Goal: Task Accomplishment & Management: Use online tool/utility

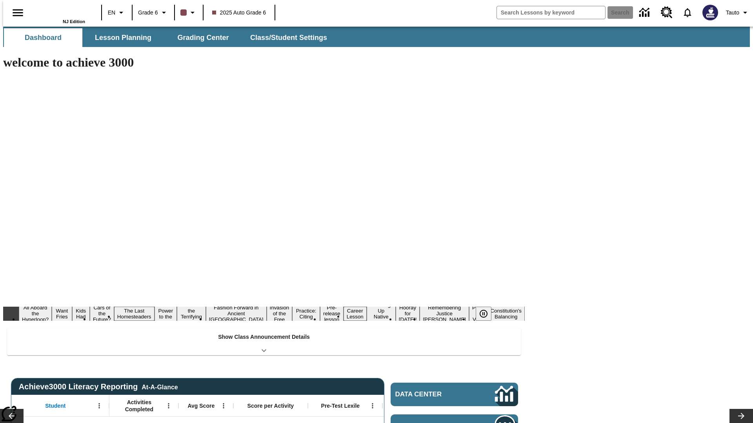
type input "-1"
click at [120, 38] on span "Lesson Planning" at bounding box center [123, 37] width 56 height 9
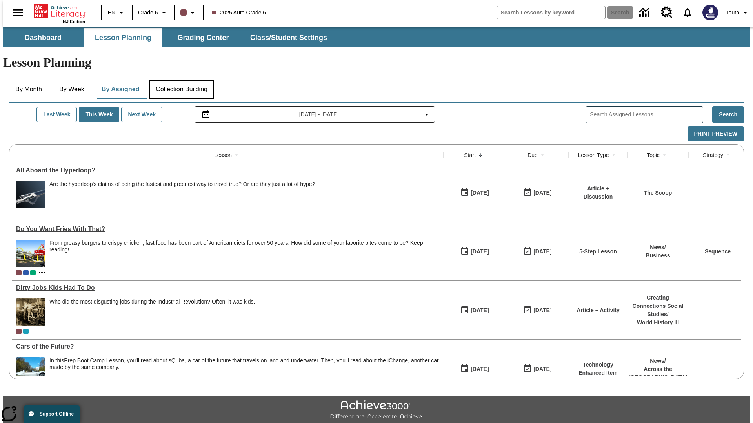
click at [181, 80] on button "Collection Building" at bounding box center [181, 89] width 64 height 19
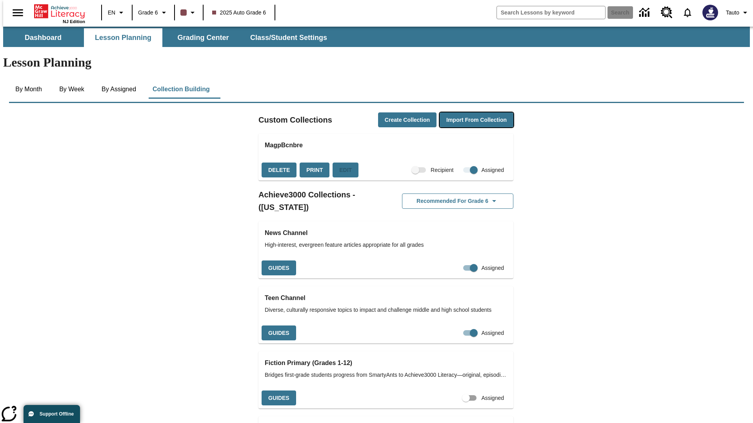
click at [463, 113] on button "Import from Collection" at bounding box center [477, 120] width 74 height 15
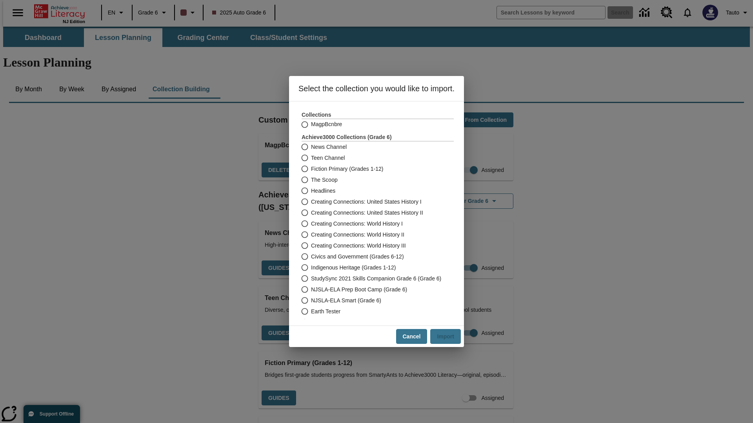
click at [372, 191] on label "Headlines" at bounding box center [372, 190] width 150 height 11
click at [311, 191] on input "Headlines" at bounding box center [304, 190] width 14 height 11
radio input "true"
click at [449, 337] on button "Import" at bounding box center [445, 336] width 31 height 15
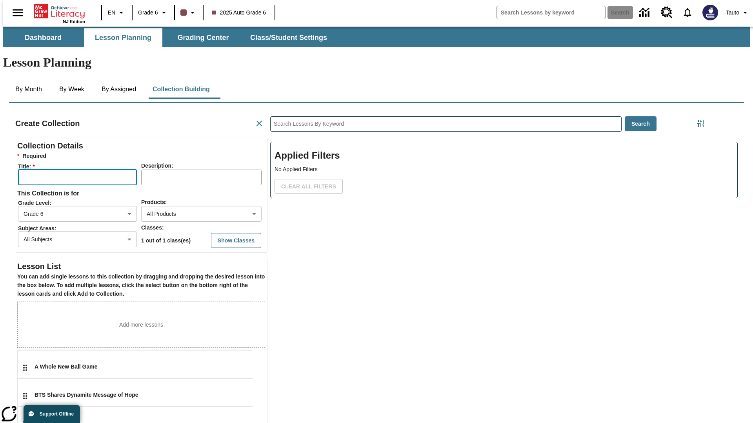
scroll to position [157, 235]
type input "EDLVVJToPj"
